Goal: Contribute content: Add original content to the website for others to see

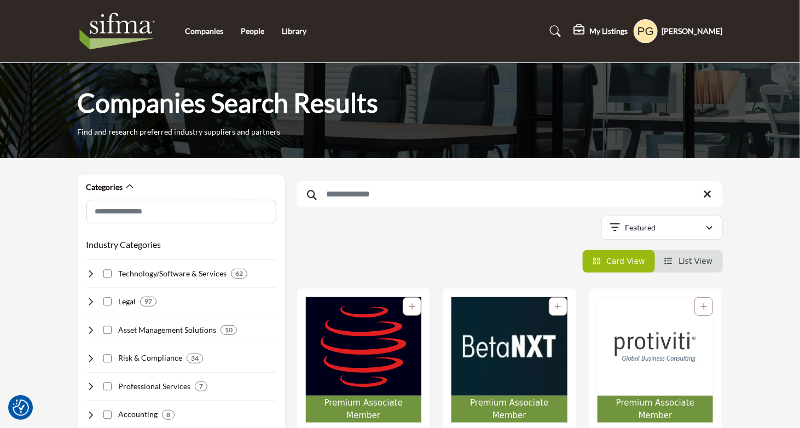
click at [575, 28] on icon at bounding box center [580, 30] width 13 height 11
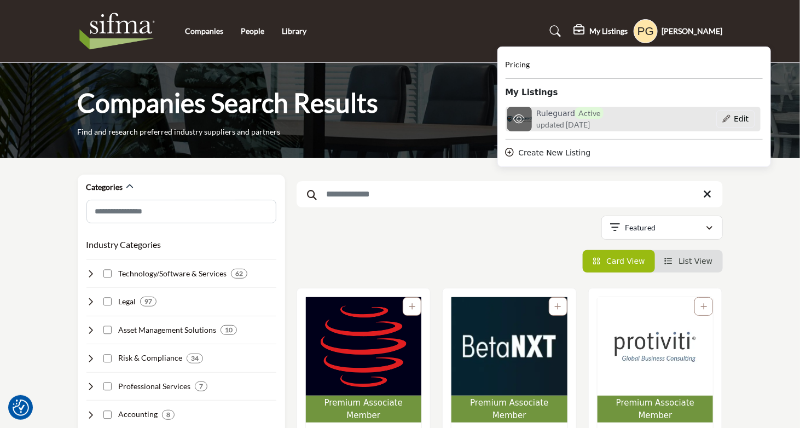
click at [555, 115] on h6 "Ruleguard Active" at bounding box center [569, 112] width 67 height 11
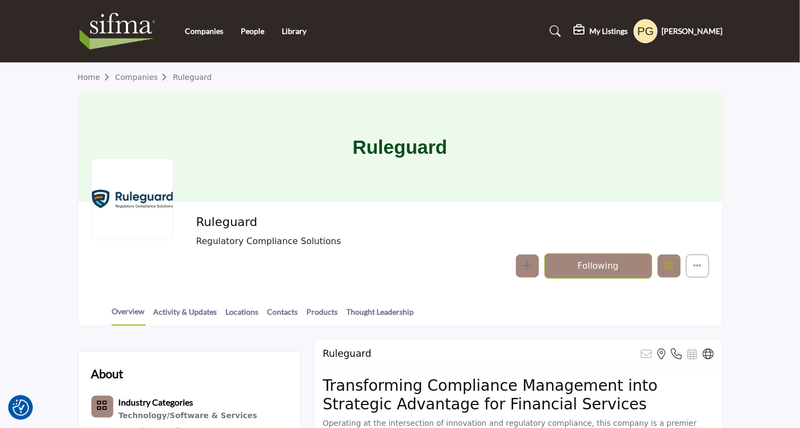
click at [669, 263] on icon "Edit company" at bounding box center [668, 265] width 9 height 9
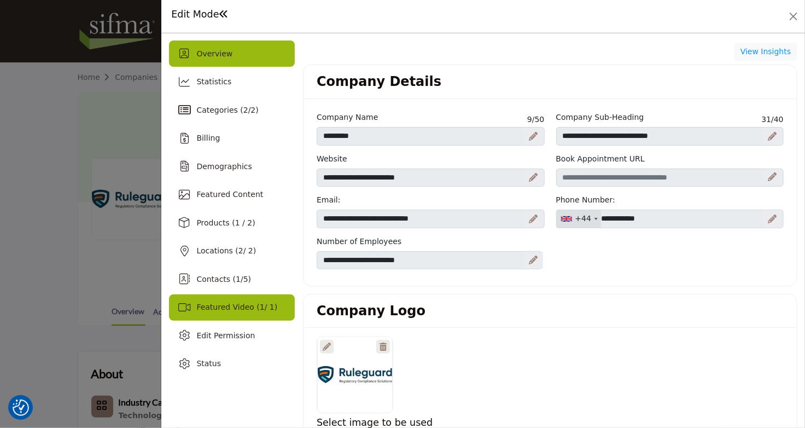
click at [211, 304] on span "Featured Video ( 1 / 1)" at bounding box center [236, 306] width 81 height 9
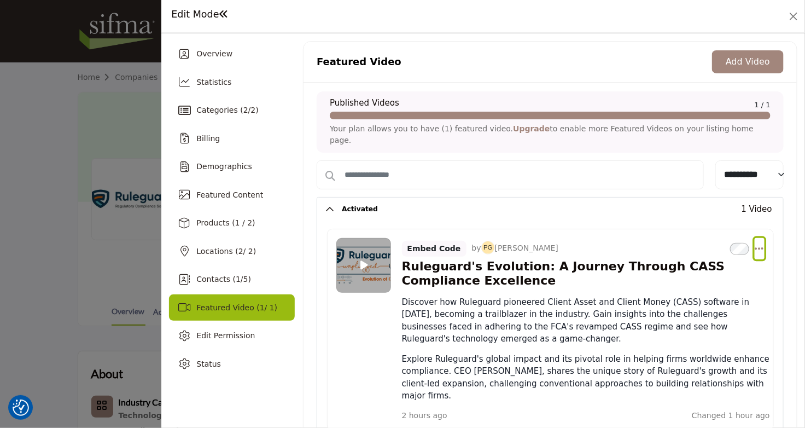
click at [755, 243] on icon "Select Dropdown Options" at bounding box center [759, 248] width 9 height 10
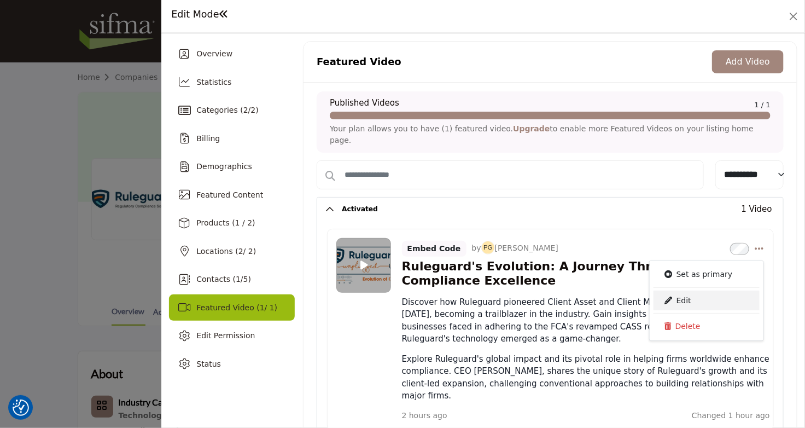
click at [683, 290] on link "Edit" at bounding box center [707, 300] width 106 height 20
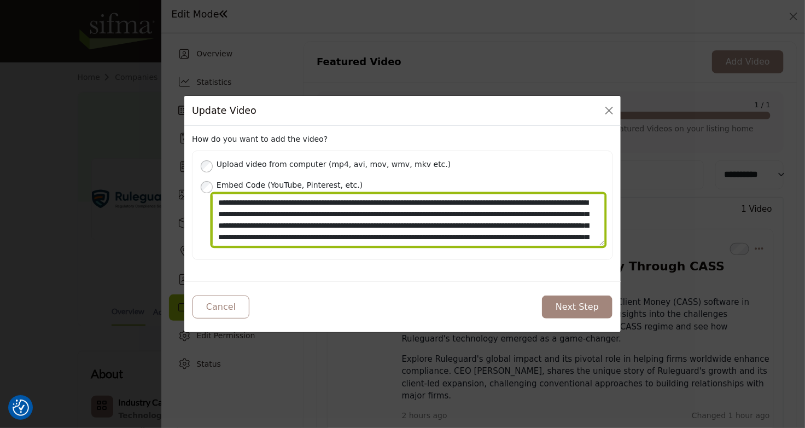
scroll to position [34, 0]
drag, startPoint x: 218, startPoint y: 201, endPoint x: 527, endPoint y: 283, distance: 319.2
click at [527, 283] on div "How do you want to add the video? Upload video from computer (mp4, avi, mov, wm…" at bounding box center [402, 229] width 436 height 206
paste textarea "Place your Embed Code here"
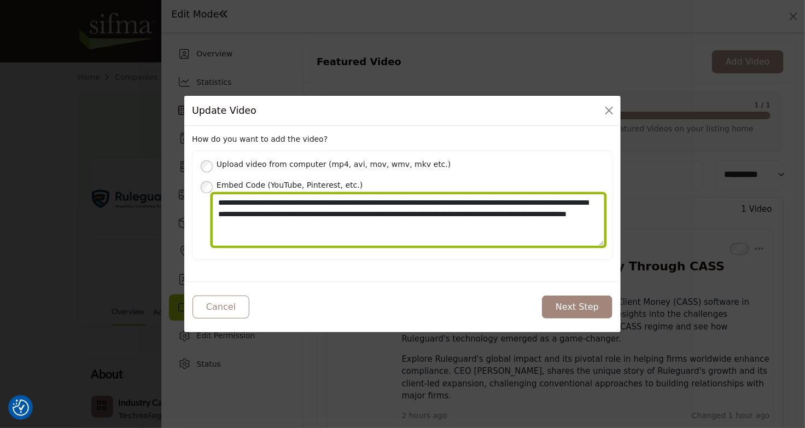
scroll to position [0, 0]
type textarea "**********"
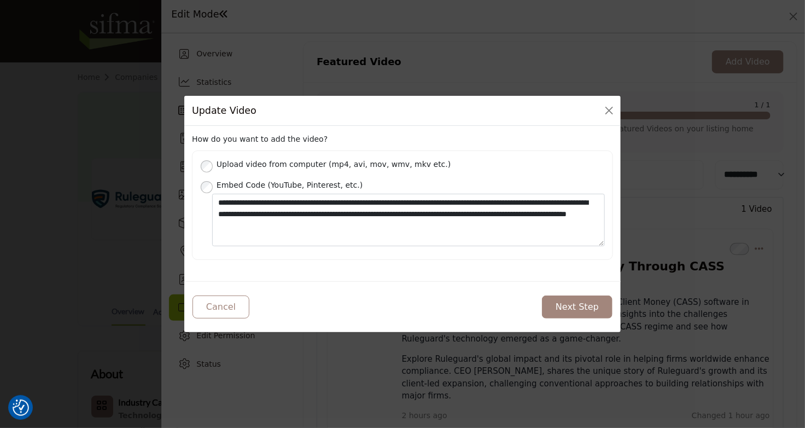
click at [465, 277] on div "How do you want to add the video? Upload video from computer (mp4, avi, mov, wm…" at bounding box center [402, 229] width 436 height 206
click at [576, 306] on button "Next Step" at bounding box center [577, 306] width 71 height 23
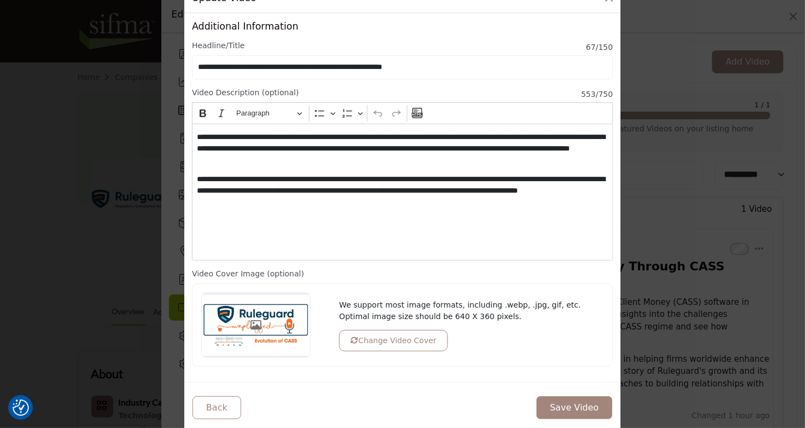
scroll to position [49, 0]
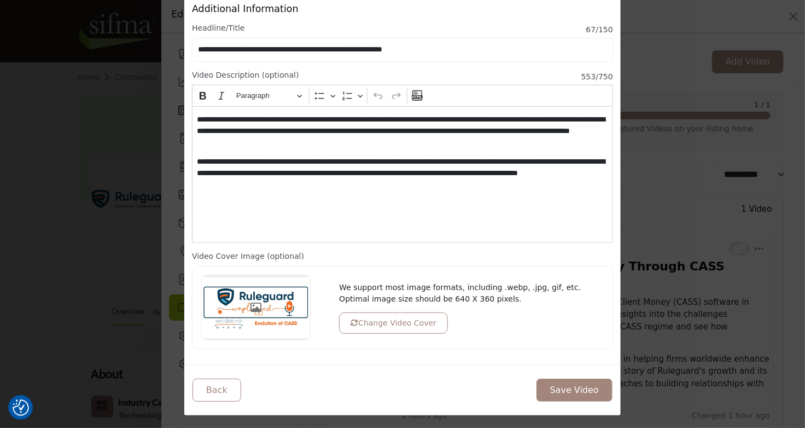
click at [565, 386] on button "Save Video" at bounding box center [575, 389] width 76 height 23
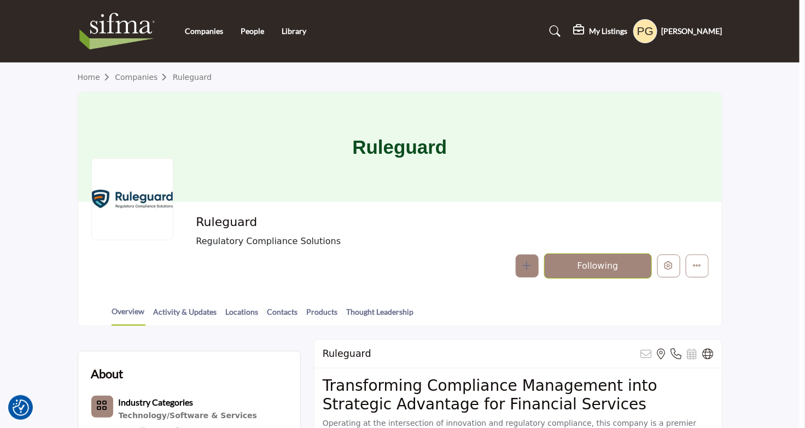
click at [38, 140] on div at bounding box center [402, 214] width 805 height 428
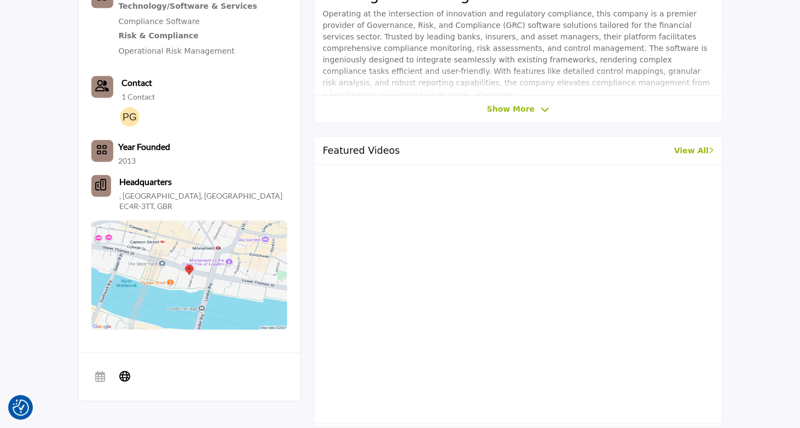
scroll to position [228, 0]
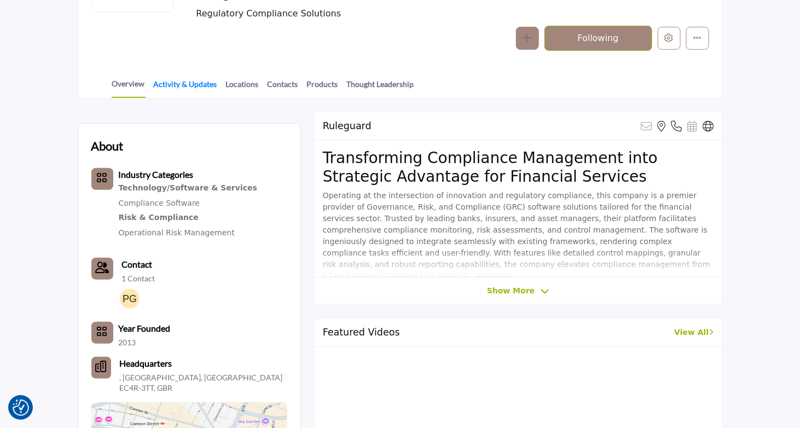
click at [176, 84] on link "Activity & Updates" at bounding box center [185, 87] width 65 height 19
